Goal: Information Seeking & Learning: Learn about a topic

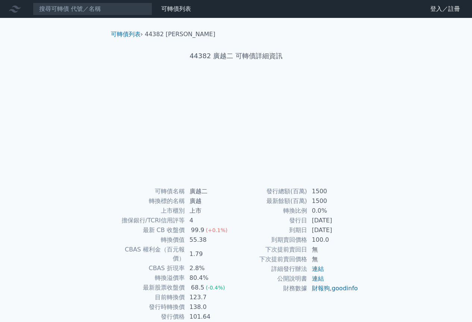
scroll to position [24, 0]
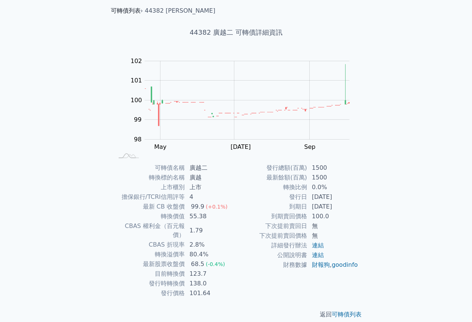
click at [140, 10] on link "可轉債列表" at bounding box center [126, 10] width 30 height 7
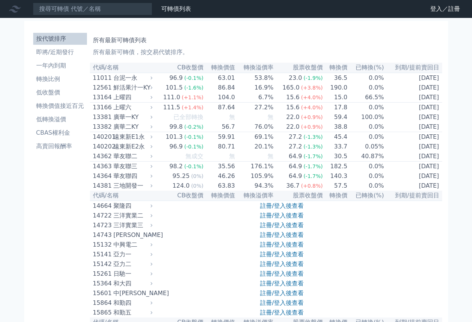
scroll to position [24, 0]
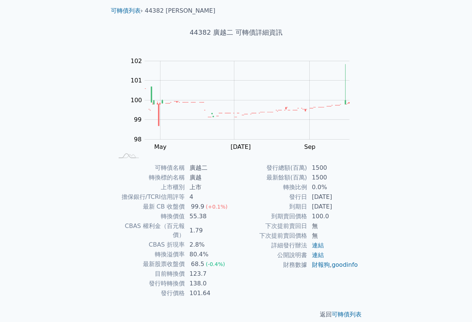
click at [423, 169] on div "可轉債列表 財務數據 可轉債列表 財務數據 登入／註冊 登入／註冊 可轉債列表 › 44382 廣越二 44382 廣越二 可轉債詳細資訊 Zoom Out …" at bounding box center [236, 153] width 472 height 355
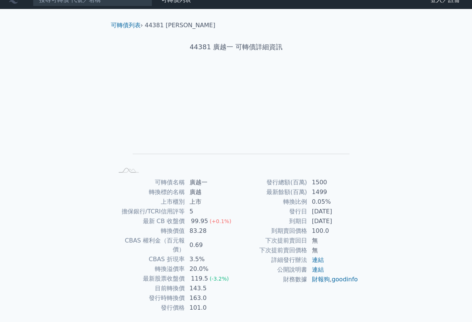
scroll to position [24, 0]
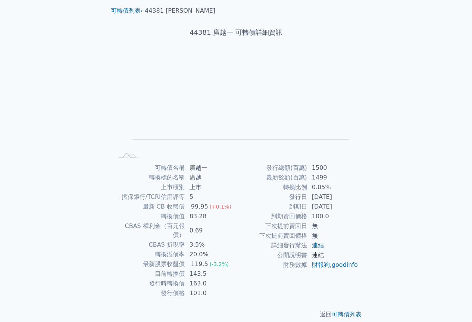
click at [319, 254] on link "連結" at bounding box center [318, 255] width 12 height 7
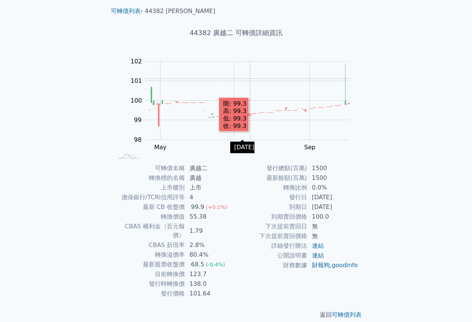
scroll to position [24, 0]
click at [219, 44] on div "44382 廣越二 可轉債詳細資訊" at bounding box center [236, 32] width 263 height 34
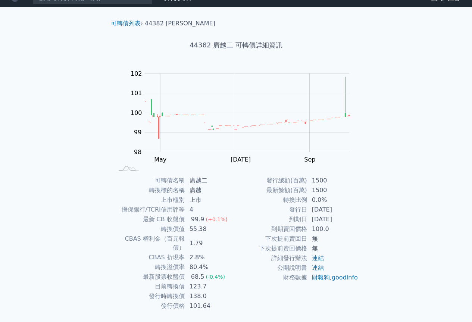
scroll to position [0, 0]
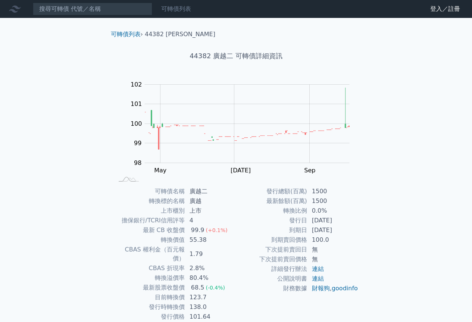
click at [181, 12] on link "可轉債列表" at bounding box center [176, 8] width 30 height 7
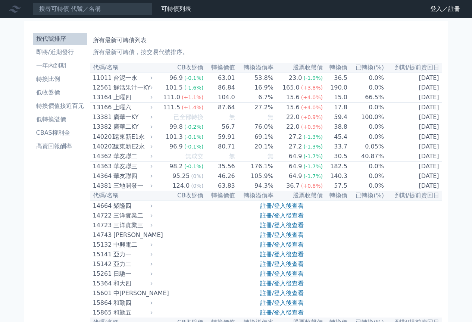
click at [68, 38] on li "按代號排序" at bounding box center [60, 38] width 54 height 9
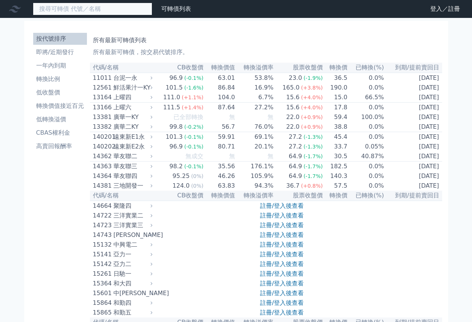
click at [72, 6] on input at bounding box center [92, 9] width 119 height 13
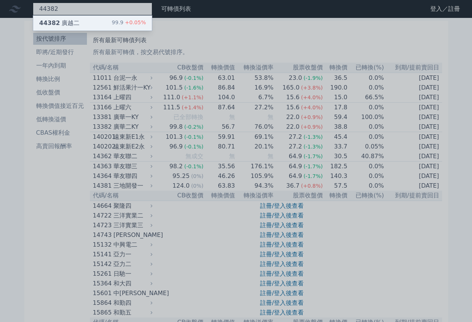
type input "44382"
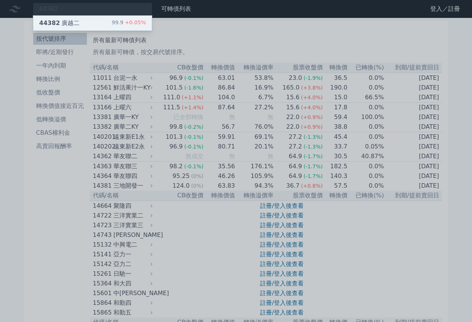
click at [93, 27] on div "44382 廣越二 99.9 +0.05%" at bounding box center [92, 23] width 119 height 15
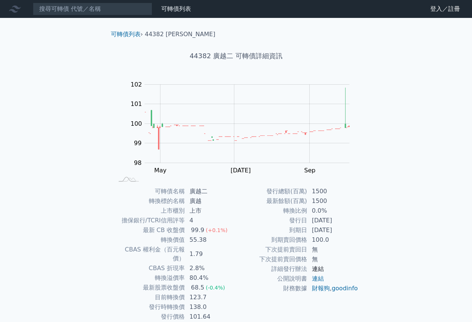
click at [318, 271] on link "連結" at bounding box center [318, 268] width 12 height 7
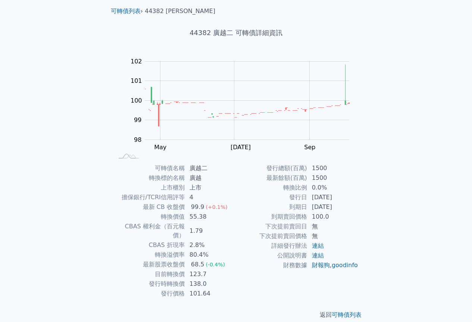
scroll to position [24, 0]
click at [332, 268] on link "goodinfo" at bounding box center [345, 264] width 26 height 7
click at [320, 245] on link "連結" at bounding box center [318, 245] width 12 height 7
click at [318, 253] on link "連結" at bounding box center [318, 255] width 12 height 7
